Goal: Transaction & Acquisition: Book appointment/travel/reservation

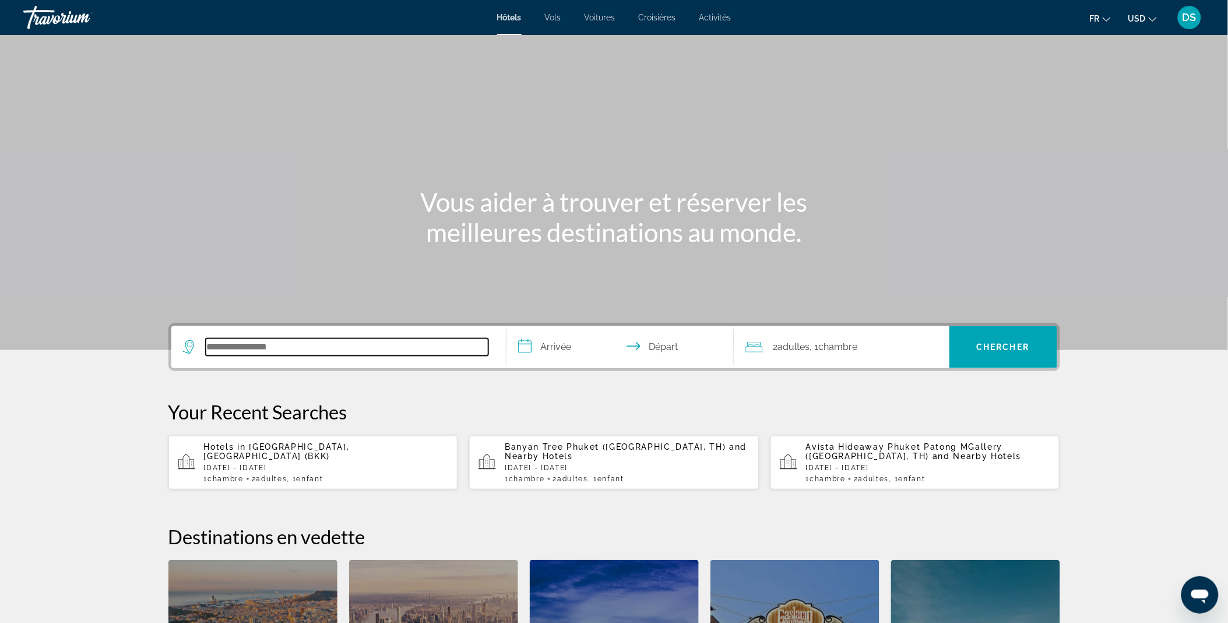
click at [286, 348] on input "Search hotel destination" at bounding box center [347, 346] width 283 height 17
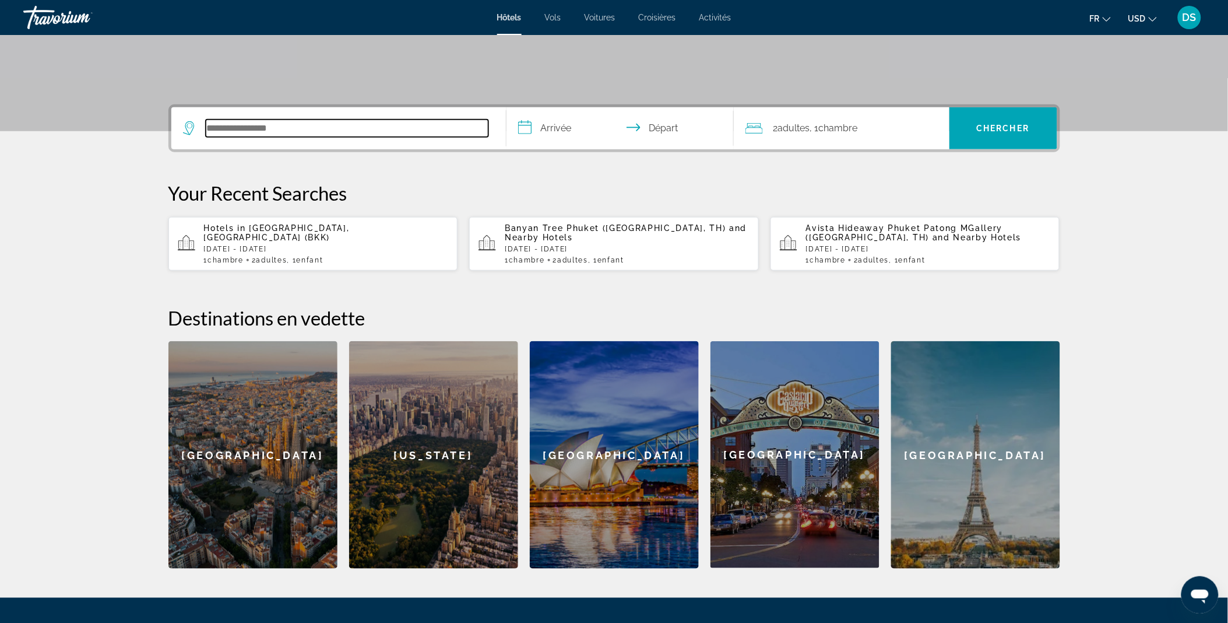
scroll to position [285, 0]
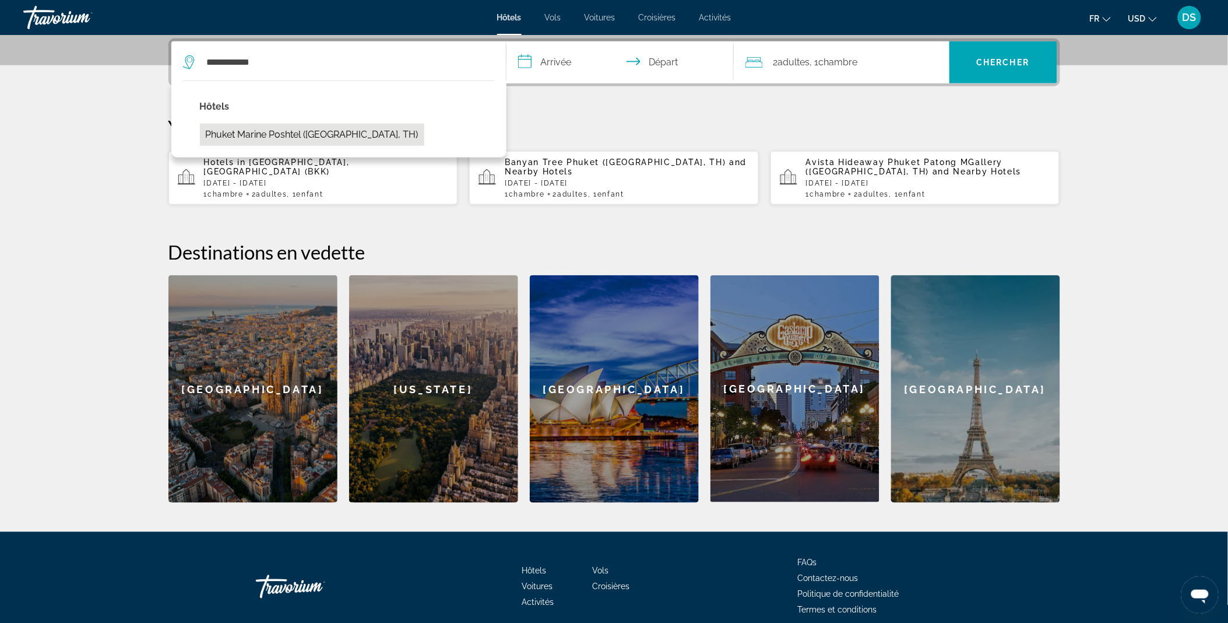
click at [303, 141] on button "Phuket Marine Poshtel ([GEOGRAPHIC_DATA], TH)" at bounding box center [312, 135] width 224 height 22
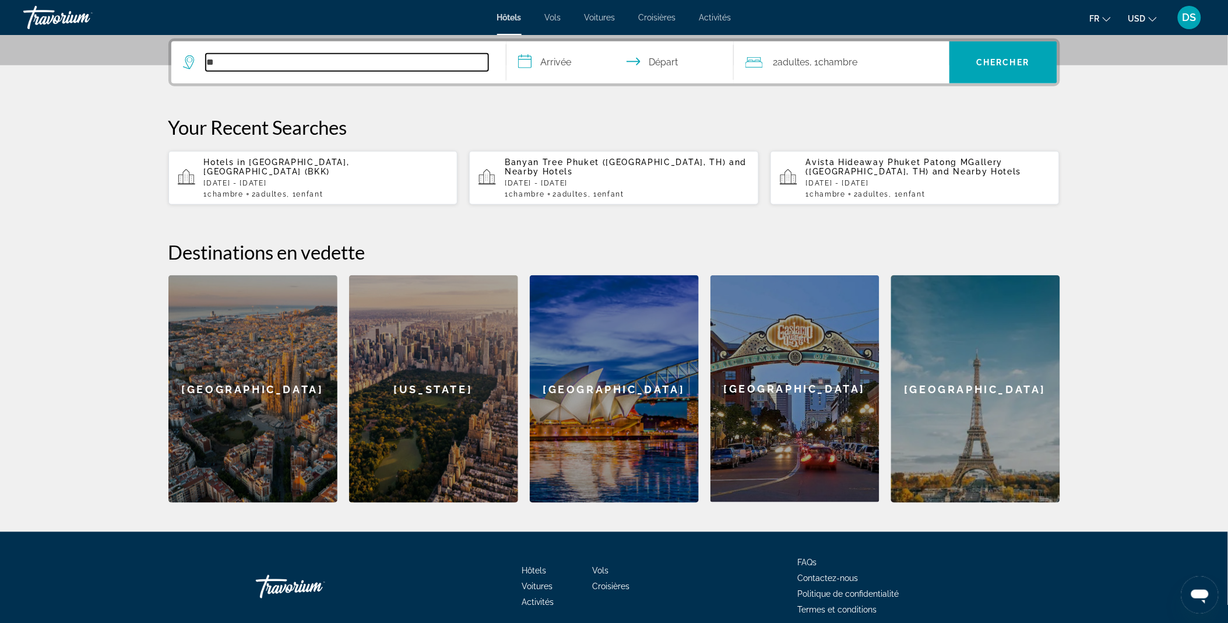
type input "*"
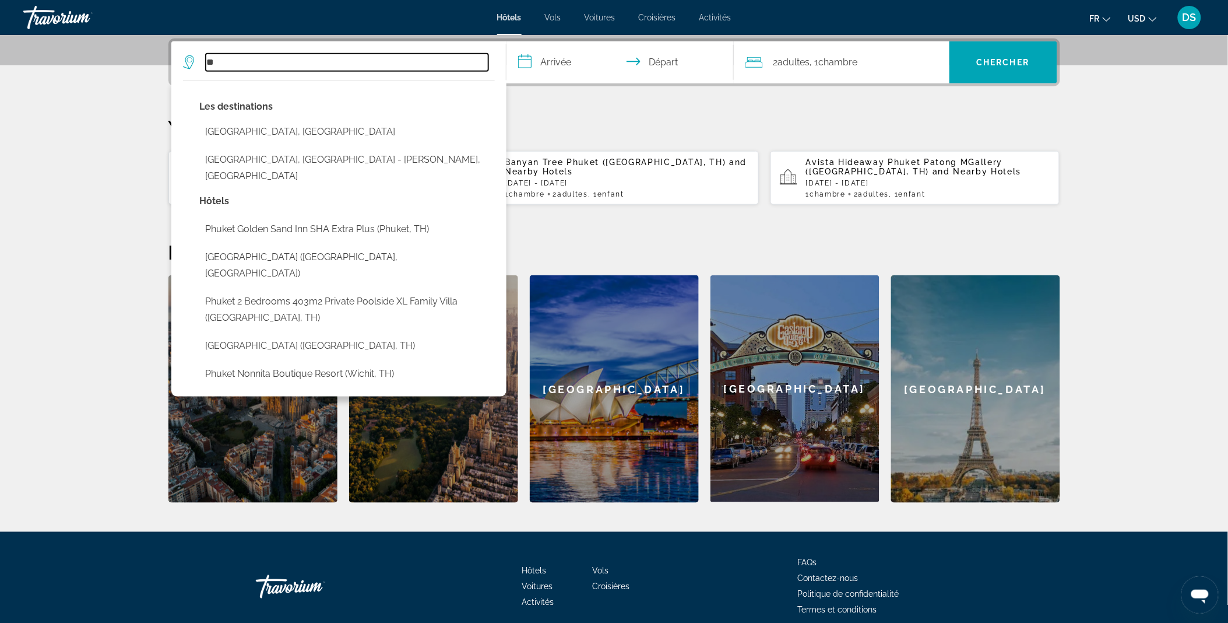
type input "*"
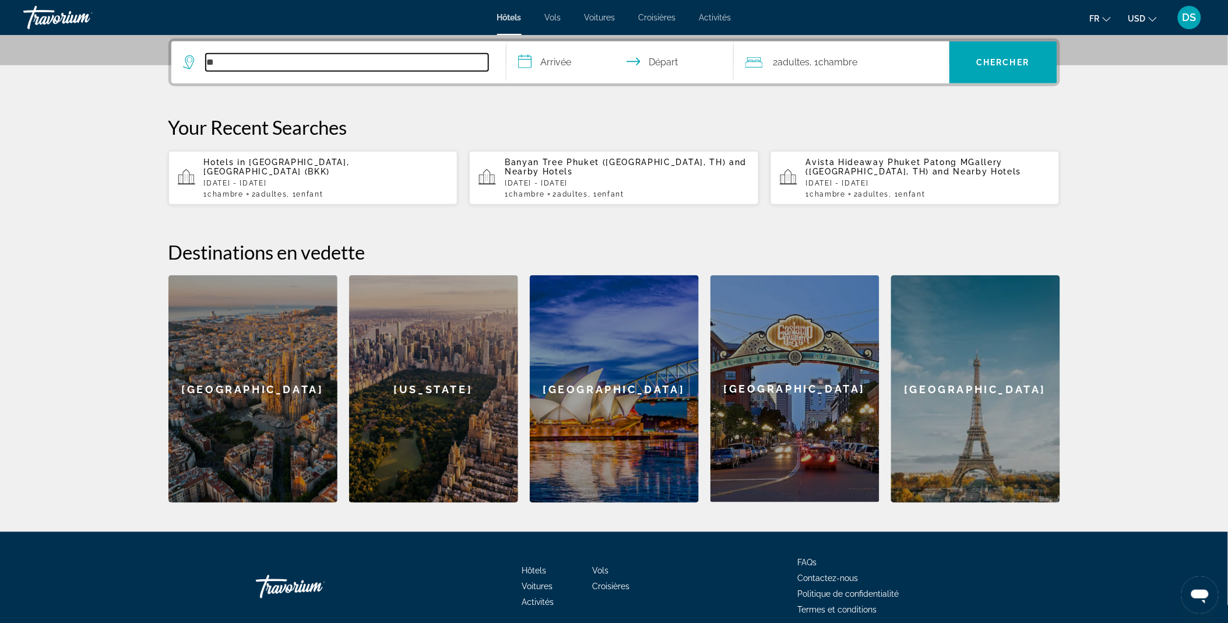
type input "*"
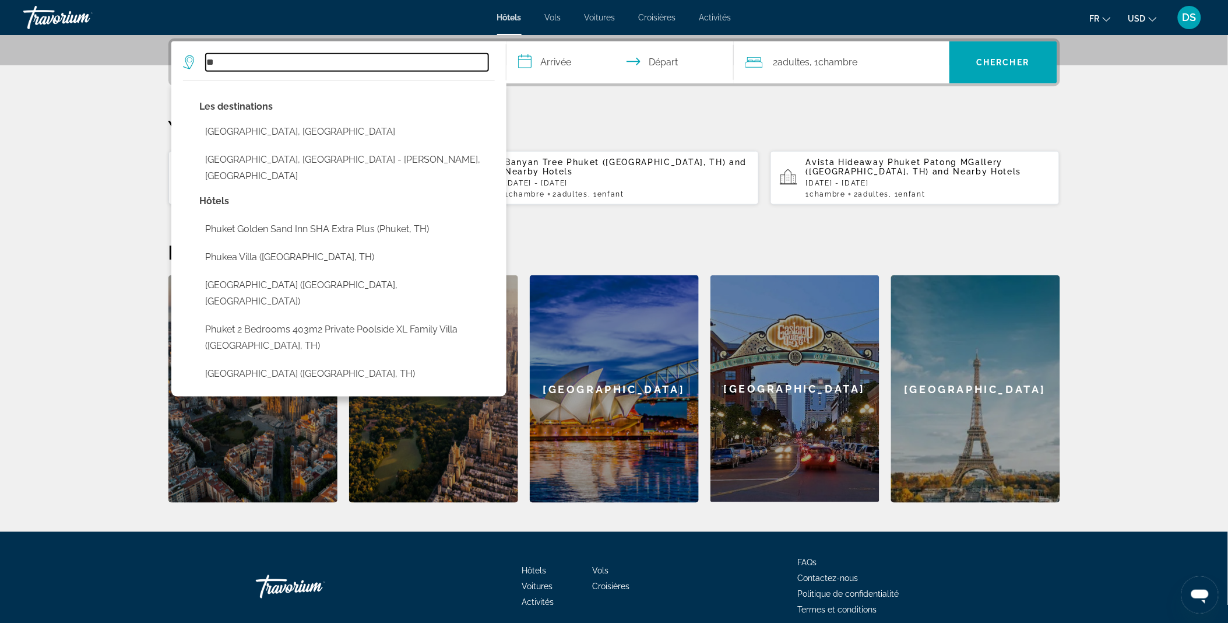
type input "*"
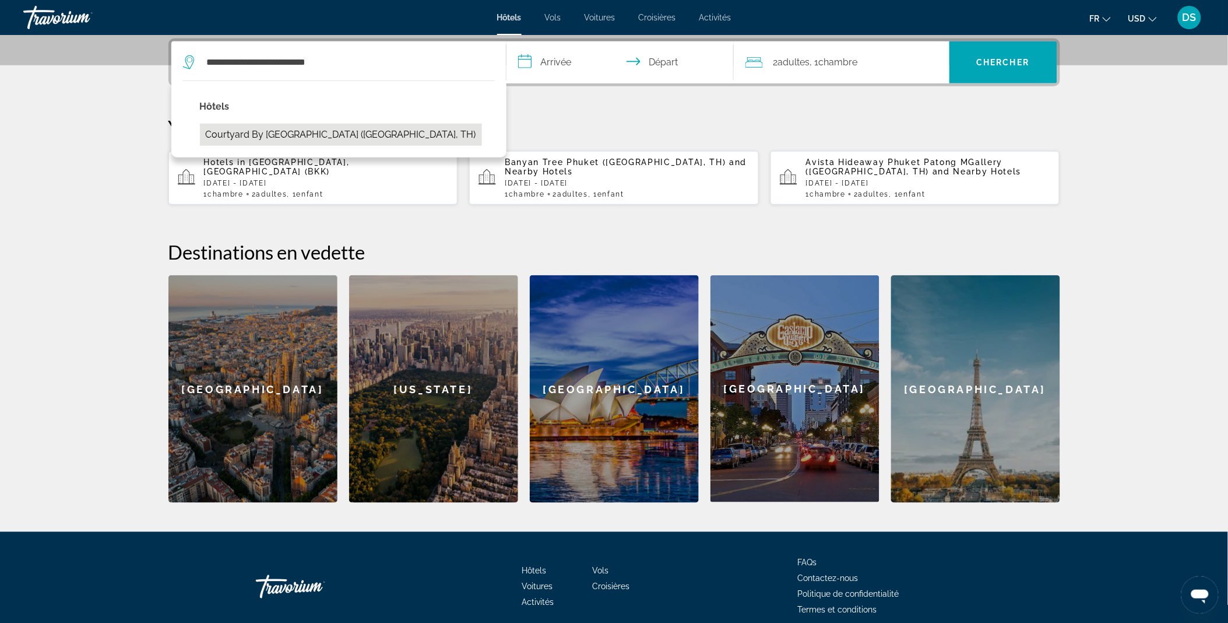
click at [321, 140] on button "Courtyard by [GEOGRAPHIC_DATA] ([GEOGRAPHIC_DATA], TH)" at bounding box center [341, 135] width 282 height 22
type input "**********"
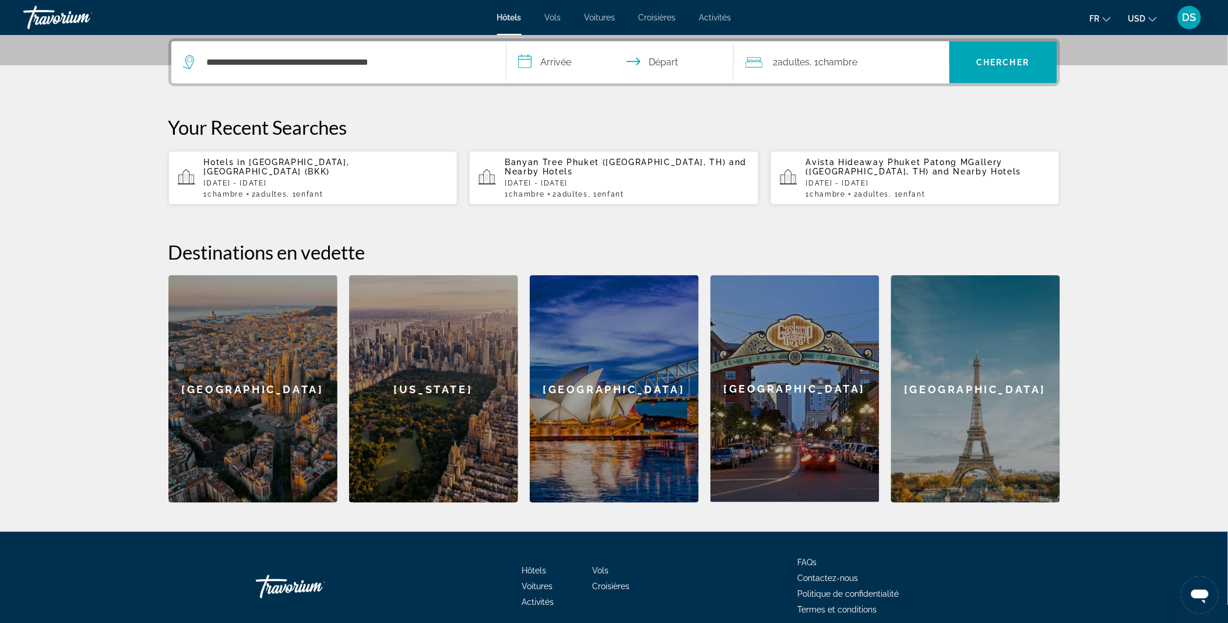
click at [551, 63] on input "**********" at bounding box center [623, 63] width 232 height 45
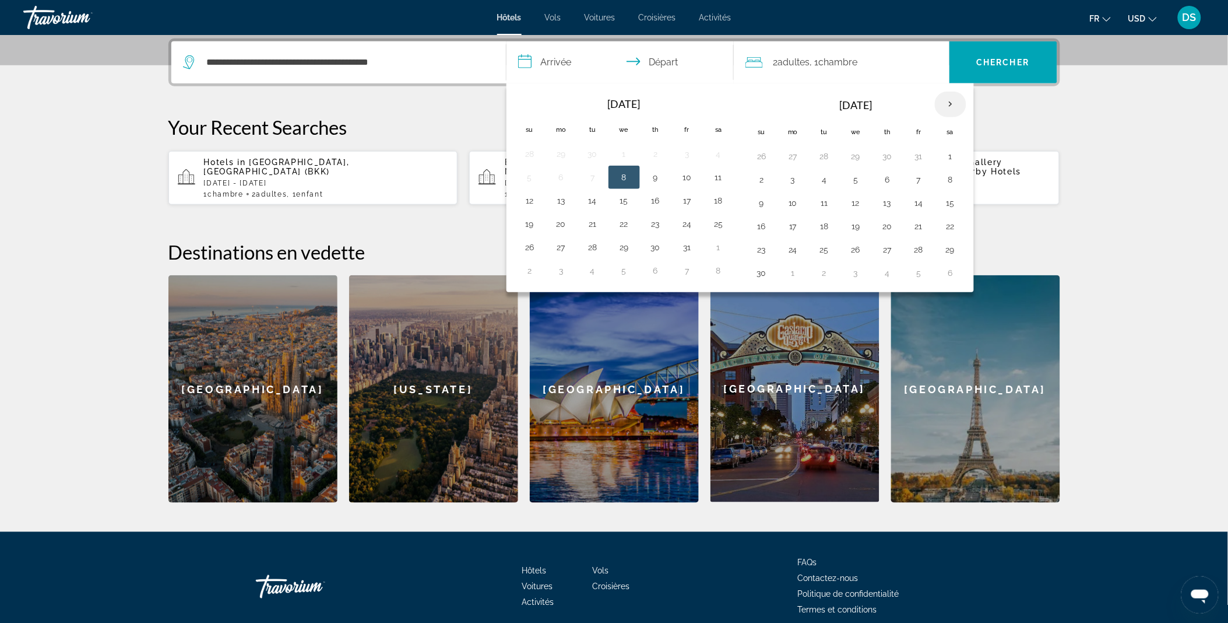
click at [955, 104] on th "Next month" at bounding box center [950, 105] width 31 height 26
click at [856, 230] on button "24" at bounding box center [856, 226] width 19 height 16
click at [821, 243] on button "30" at bounding box center [825, 249] width 19 height 16
type input "**********"
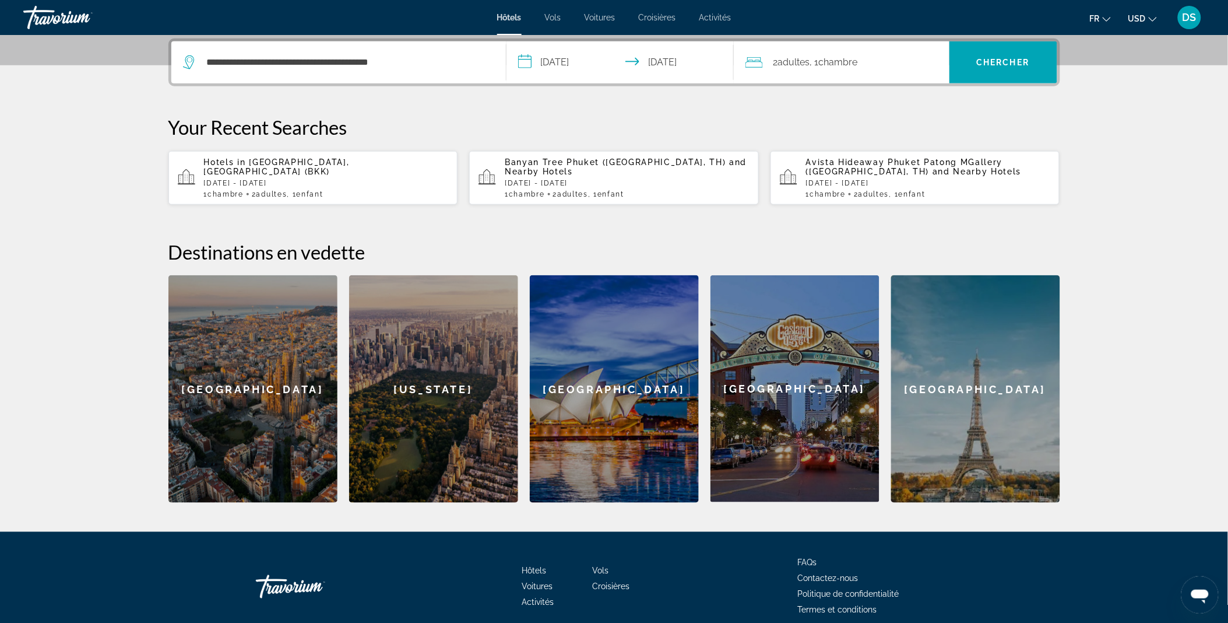
click at [825, 60] on span "Chambre" at bounding box center [838, 62] width 39 height 11
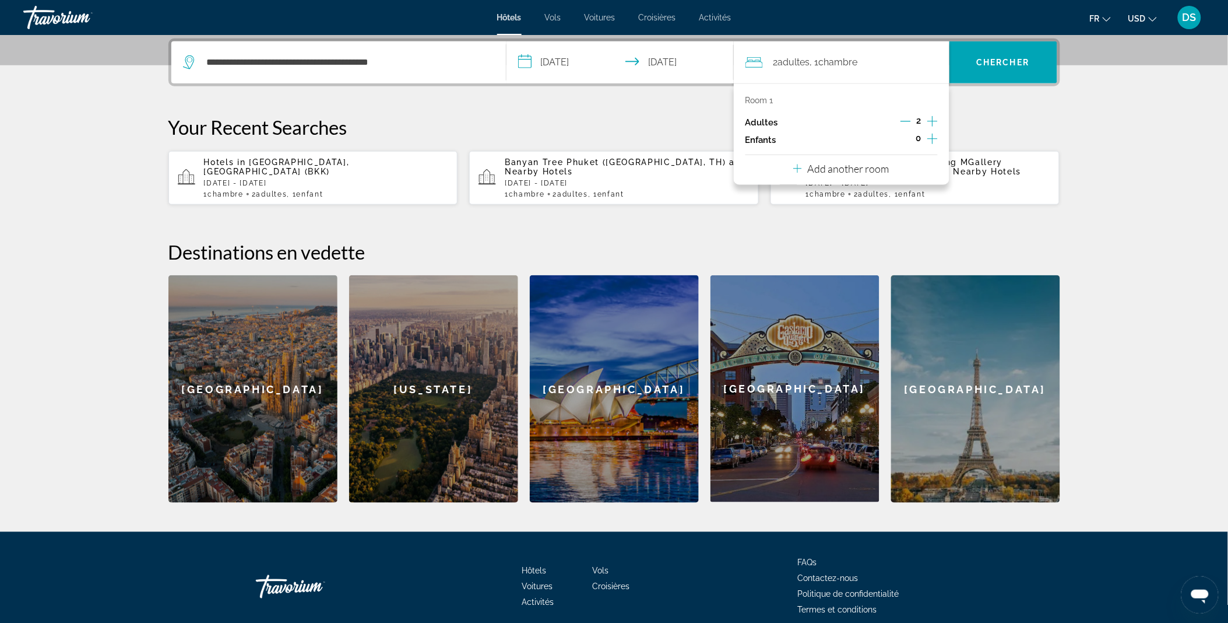
click at [930, 140] on icon "Increment children" at bounding box center [933, 139] width 10 height 14
click at [813, 171] on span "Travelers: 2 adults, 1 child" at bounding box center [789, 171] width 68 height 14
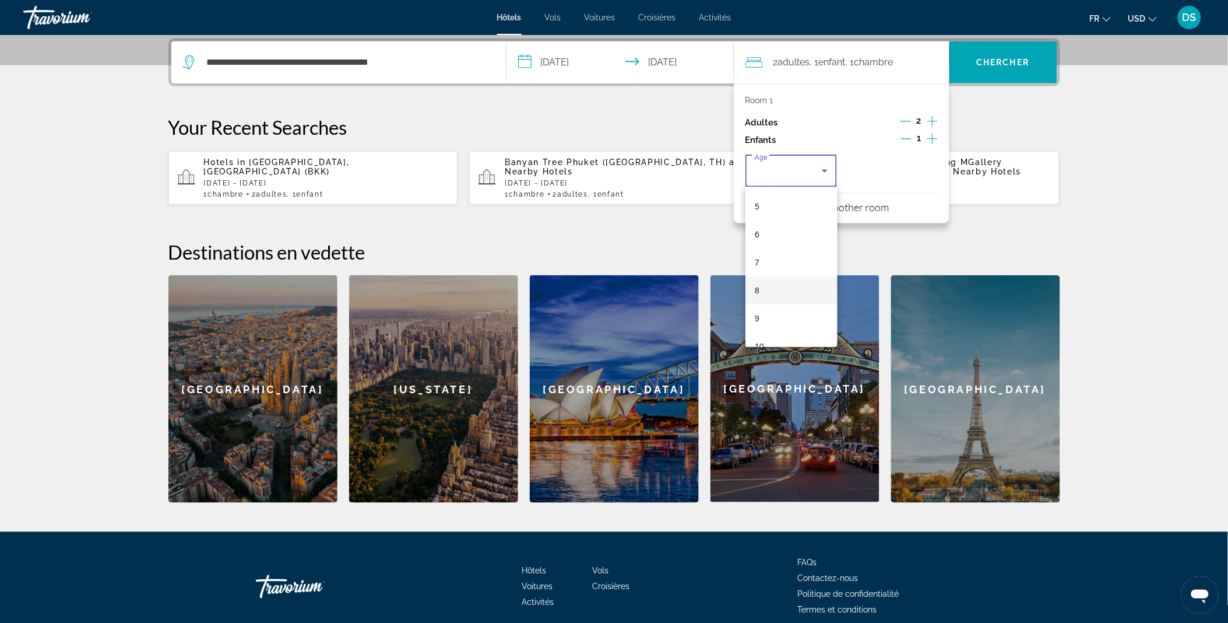
scroll to position [140, 0]
click at [753, 294] on mat-option "8" at bounding box center [792, 289] width 92 height 28
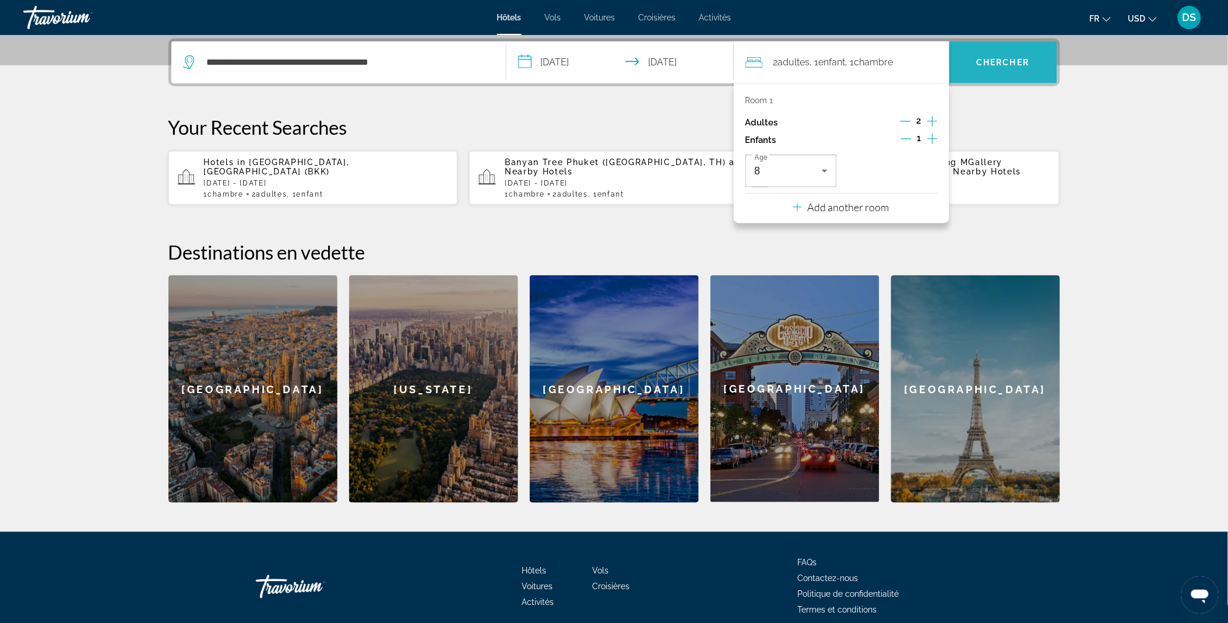
click at [1013, 61] on span "Chercher" at bounding box center [1003, 62] width 53 height 9
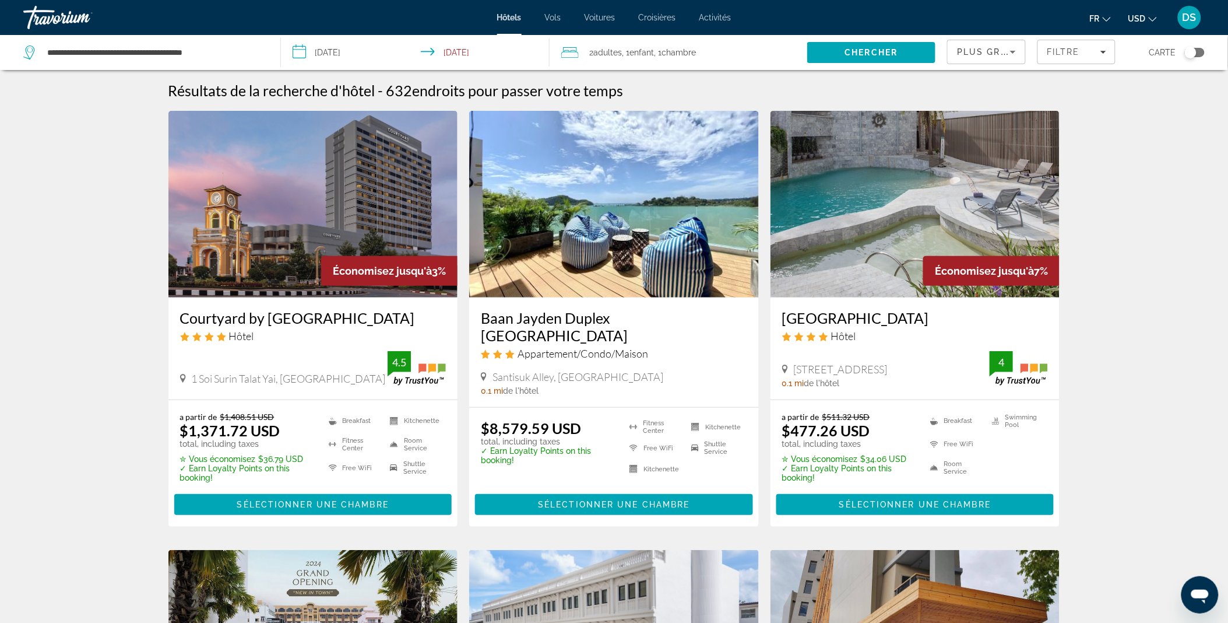
click at [277, 270] on img "Main content" at bounding box center [313, 204] width 290 height 187
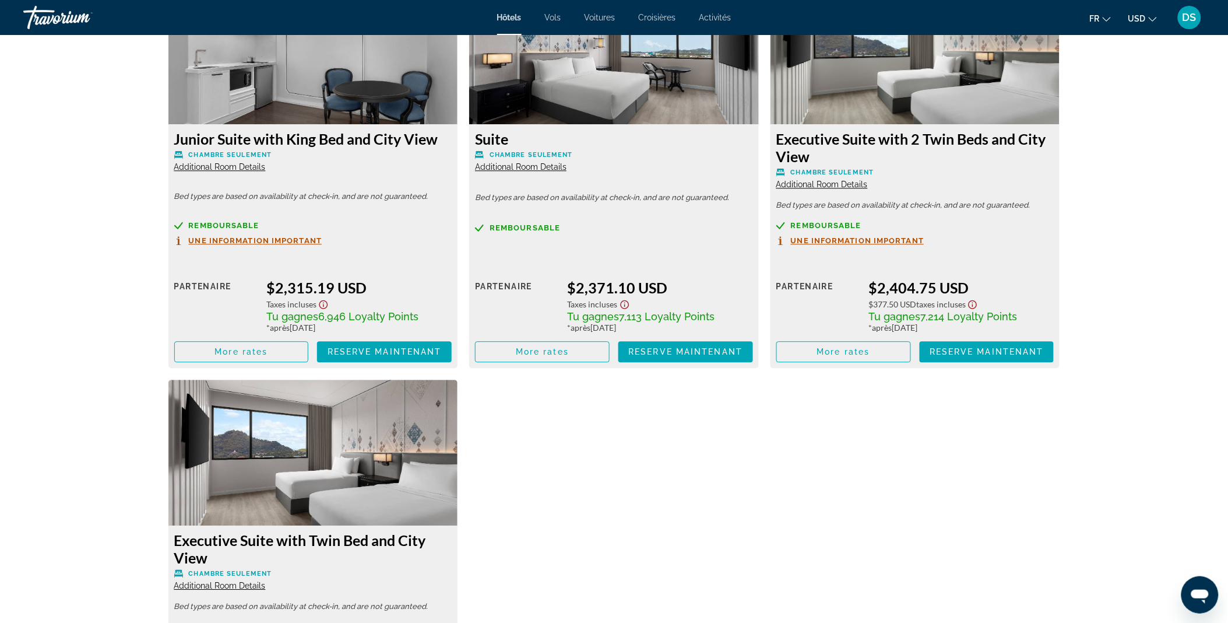
scroll to position [4070, 0]
